Goal: Navigation & Orientation: Understand site structure

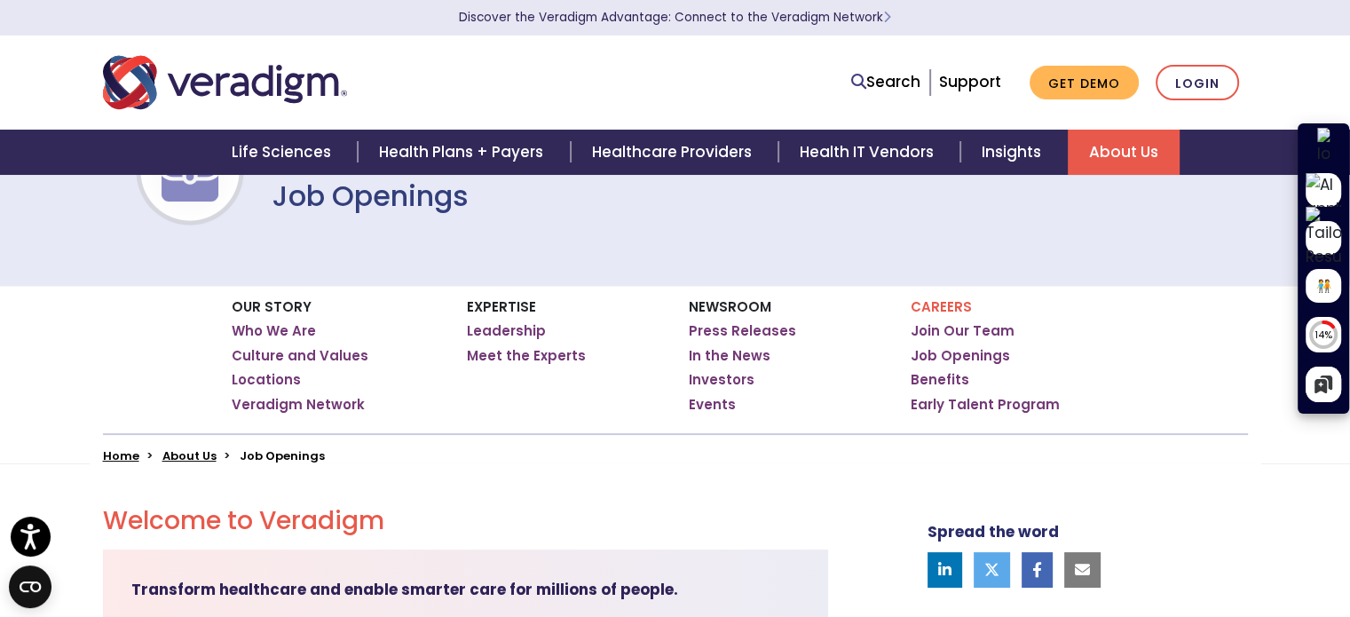
scroll to position [67, 0]
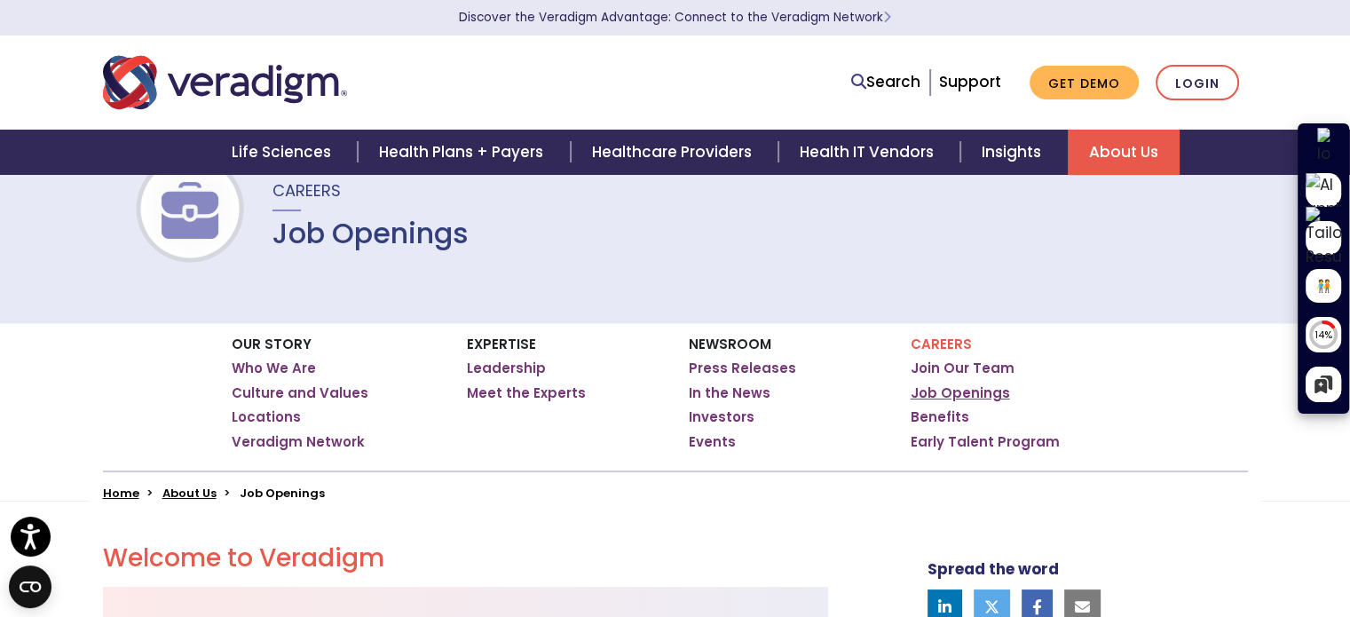
click at [929, 393] on link "Job Openings" at bounding box center [959, 393] width 99 height 18
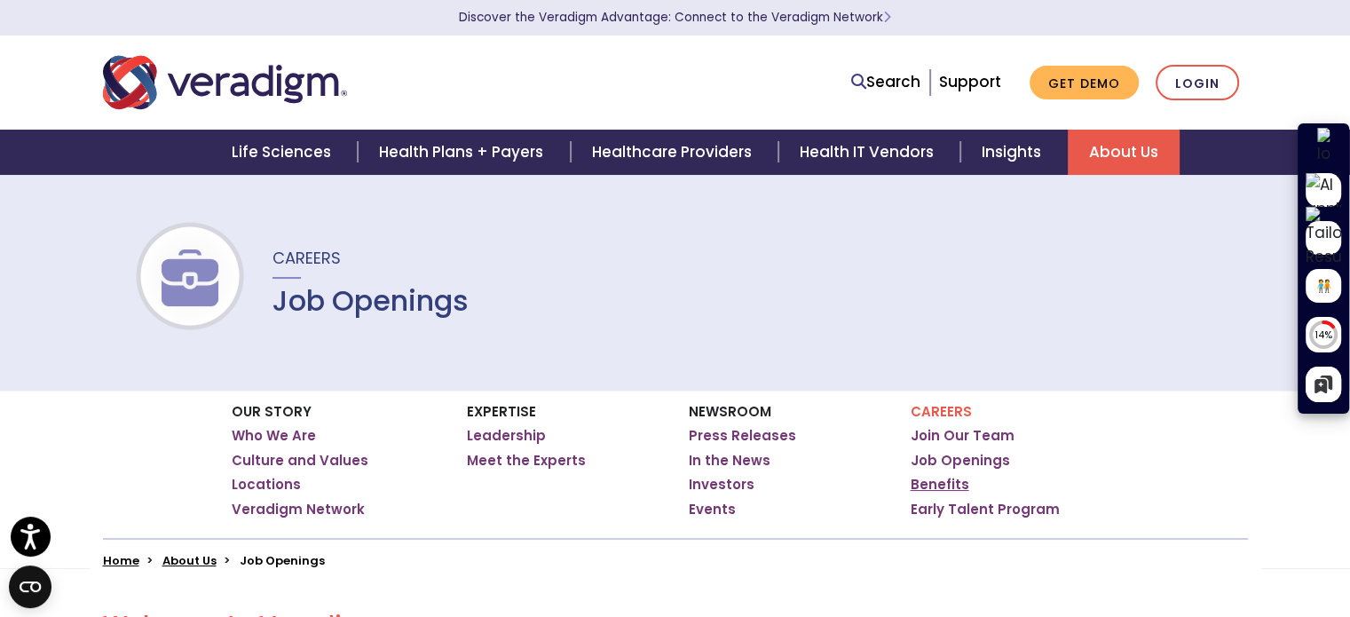
click at [934, 484] on link "Benefits" at bounding box center [939, 485] width 59 height 18
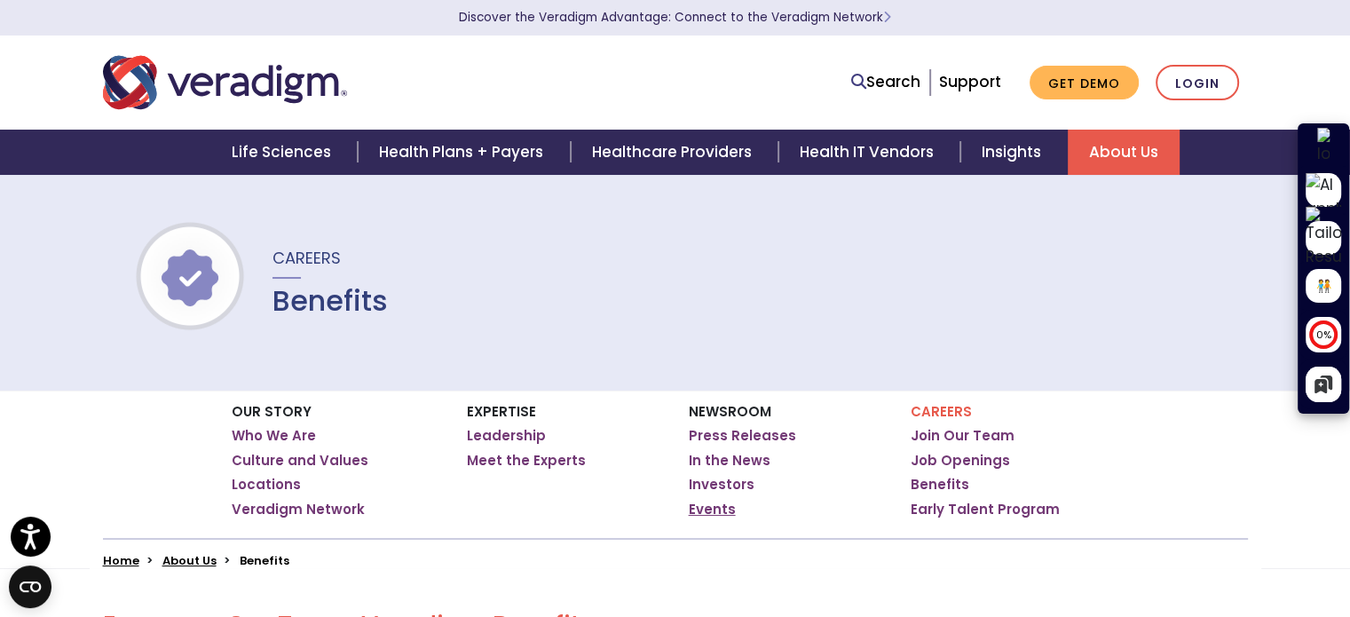
click at [703, 512] on link "Events" at bounding box center [712, 509] width 47 height 18
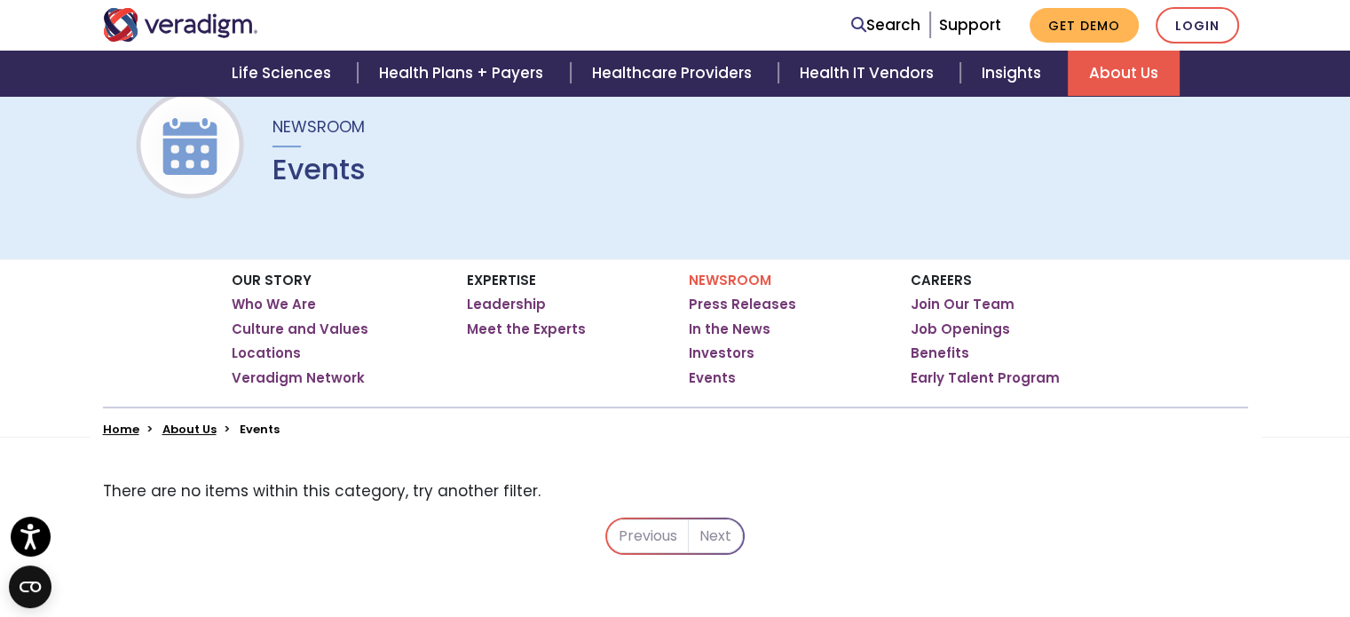
scroll to position [127, 0]
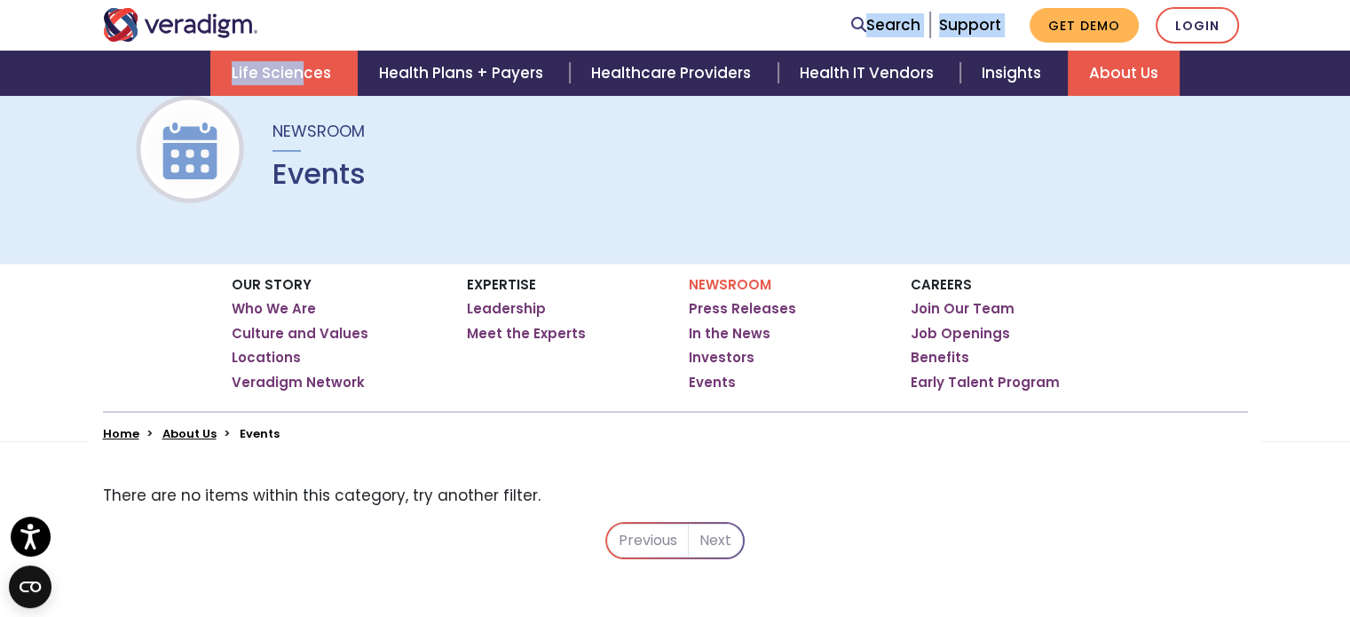
drag, startPoint x: 322, startPoint y: 46, endPoint x: 307, endPoint y: 68, distance: 26.8
click at [307, 68] on header "Discover the Veradigm Advantage: Connect to the Veradigm Network Search Support…" at bounding box center [675, 48] width 1350 height 96
